Goal: Navigation & Orientation: Find specific page/section

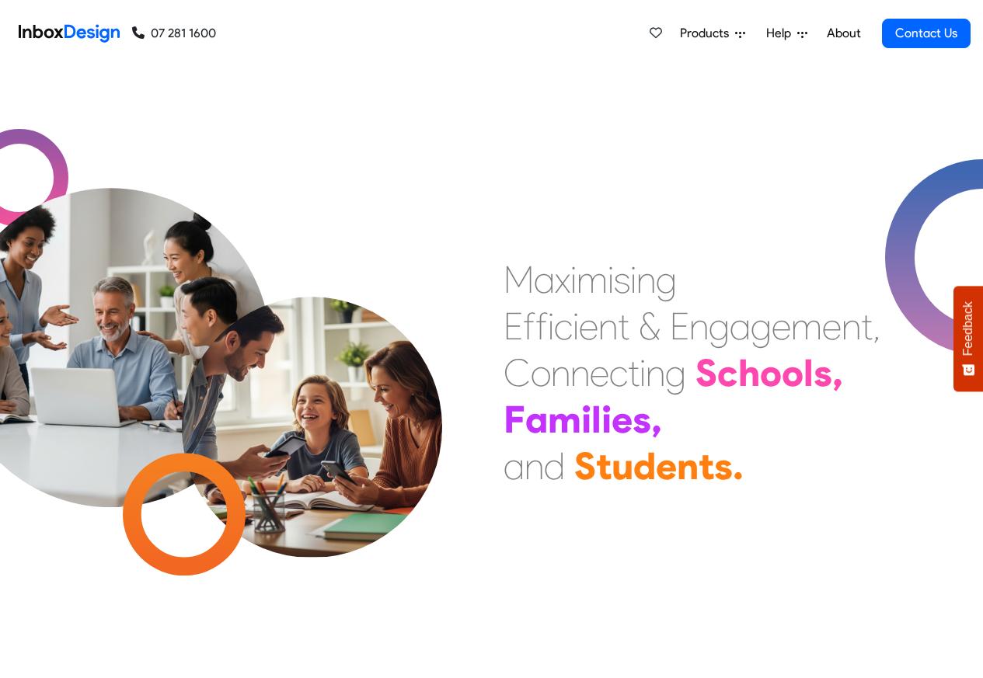
click at [844, 33] on link "About" at bounding box center [843, 33] width 43 height 31
